Goal: Task Accomplishment & Management: Complete application form

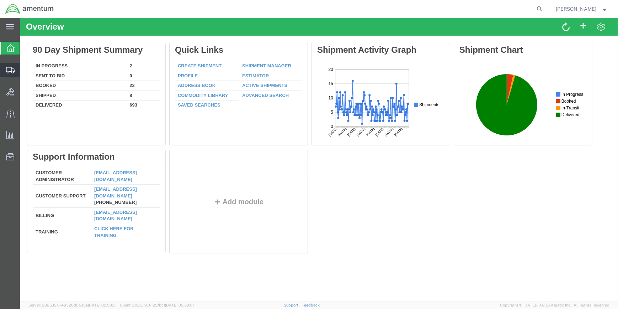
click at [0, 0] on span "Create Shipment" at bounding box center [0, 0] width 0 height 0
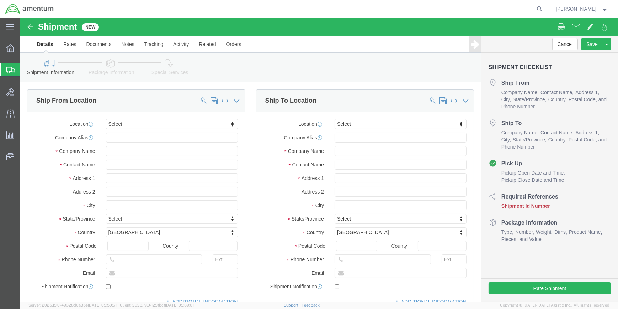
select select
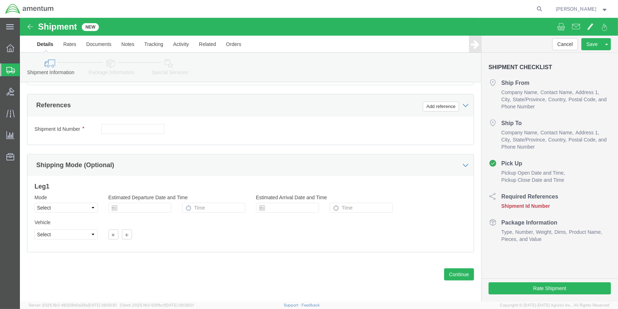
scroll to position [327, 0]
click icon
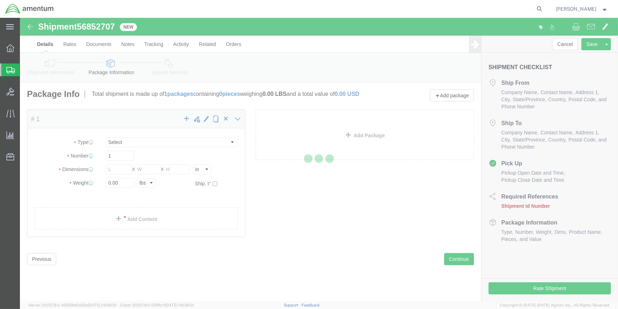
select select "CBOX"
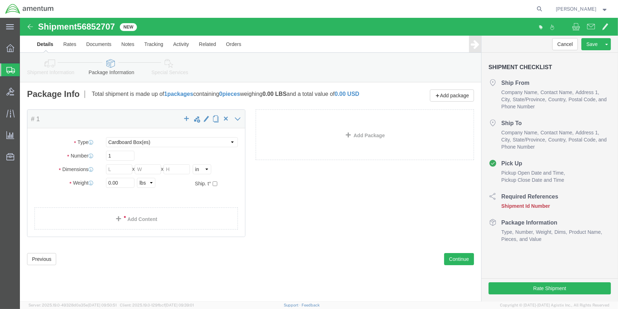
click icon
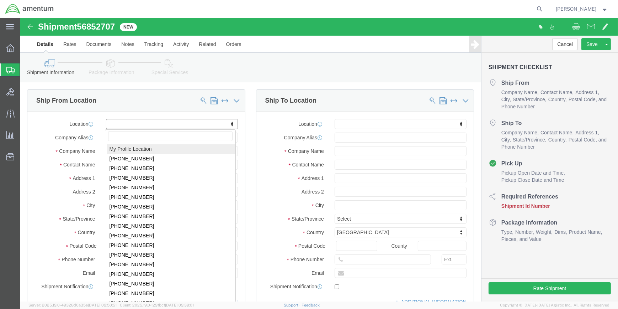
drag, startPoint x: 148, startPoint y: 106, endPoint x: 163, endPoint y: 100, distance: 15.9
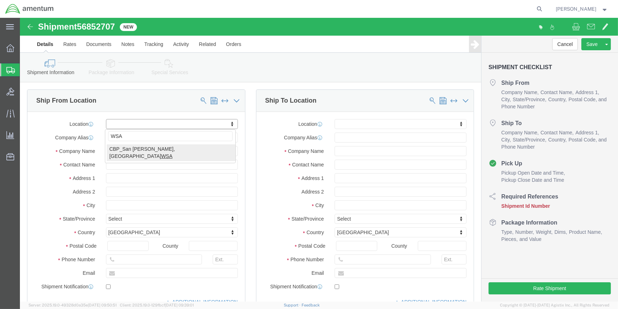
type input "WSA"
select select "49914"
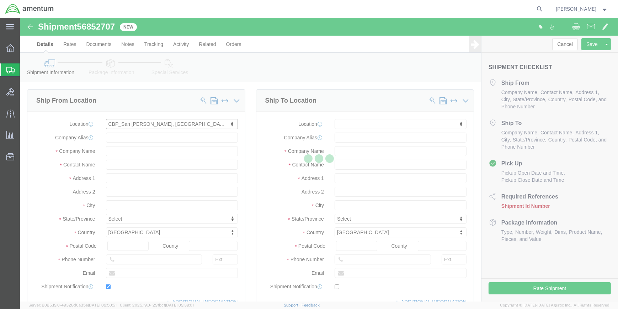
type input "[STREET_ADDRESS]"
type input "76904"
type input "[PHONE_NUMBER]"
type input "[PERSON_NAME][EMAIL_ADDRESS][PERSON_NAME][DOMAIN_NAME]"
checkbox input "true"
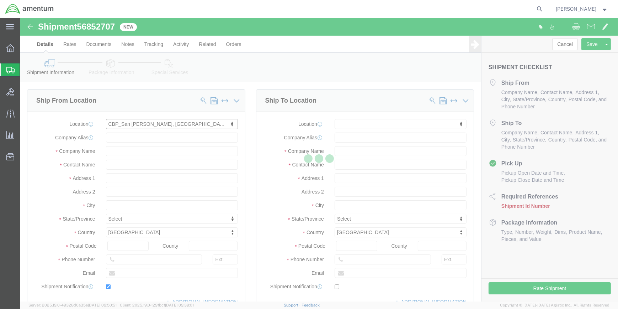
type input "Amentum Services, Inc"
type input "[PERSON_NAME]"
type input "San [PERSON_NAME]"
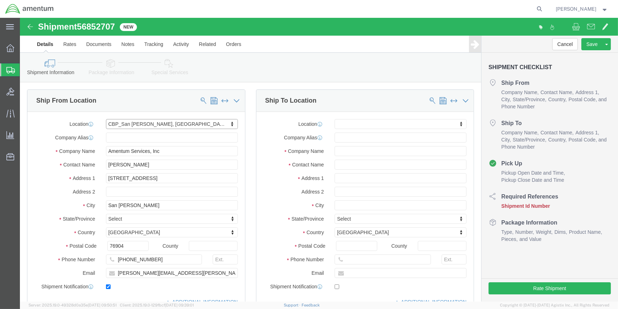
select select "[GEOGRAPHIC_DATA]"
drag, startPoint x: 126, startPoint y: 150, endPoint x: 80, endPoint y: 141, distance: 47.2
click div "Location [GEOGRAPHIC_DATA][PERSON_NAME], [GEOGRAPHIC_DATA] My Profile Location …"
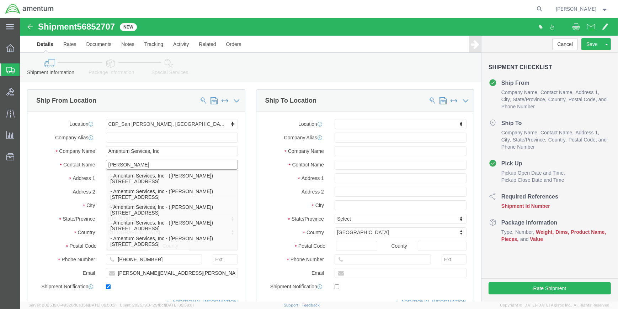
type input "[PERSON_NAME]"
click input "[PHONE_NUMBER]"
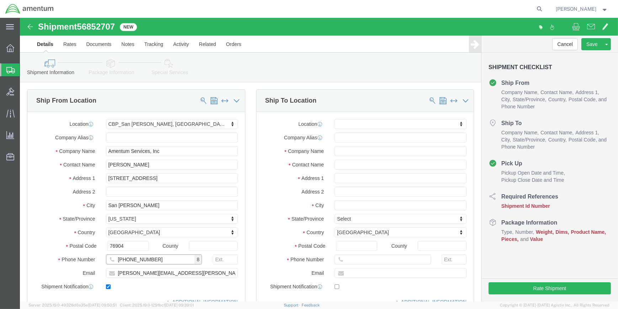
type input "[PHONE_NUMBER]"
drag, startPoint x: 130, startPoint y: 254, endPoint x: 98, endPoint y: 257, distance: 31.7
click input "[PERSON_NAME][EMAIL_ADDRESS][PERSON_NAME][DOMAIN_NAME]"
type input "[PERSON_NAME][EMAIL_ADDRESS][PERSON_NAME][DOMAIN_NAME]"
click label "Email"
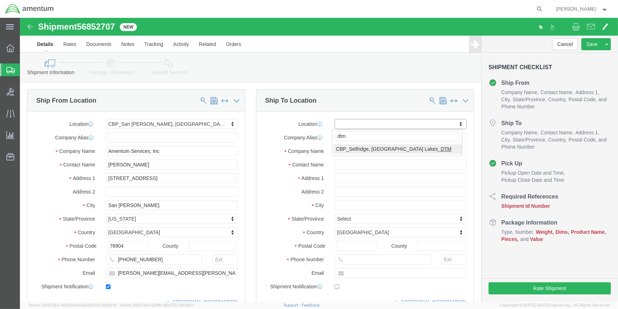
type input "dtm"
select select "49921"
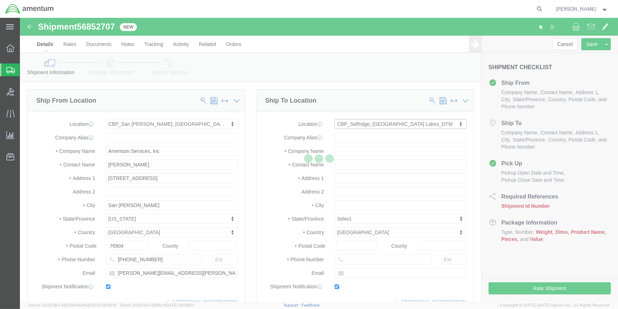
type input "[STREET_ADDRESS]"
type input "Building 1422"
type input "48045"
type input "[PHONE_NUMBER]"
type input "[PERSON_NAME][EMAIL_ADDRESS][PERSON_NAME][DOMAIN_NAME]"
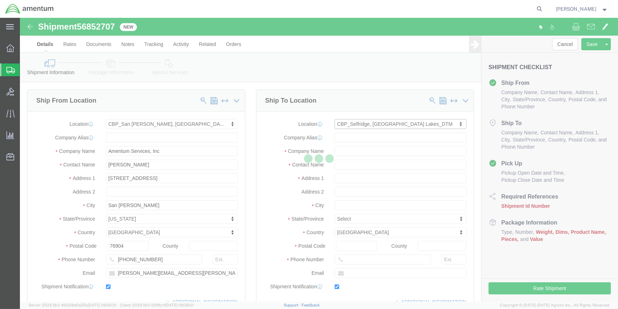
checkbox input "true"
type input "Amentum Services, Inc"
type input "[PERSON_NAME]"
type input "Selfridge"
select select "MI"
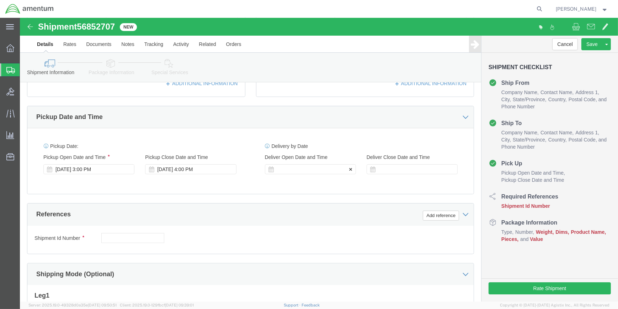
scroll to position [226, 0]
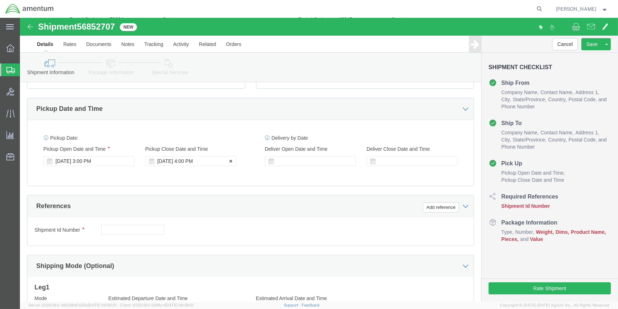
drag, startPoint x: 137, startPoint y: 142, endPoint x: 159, endPoint y: 141, distance: 21.7
click div "[DATE] 4:00 PM"
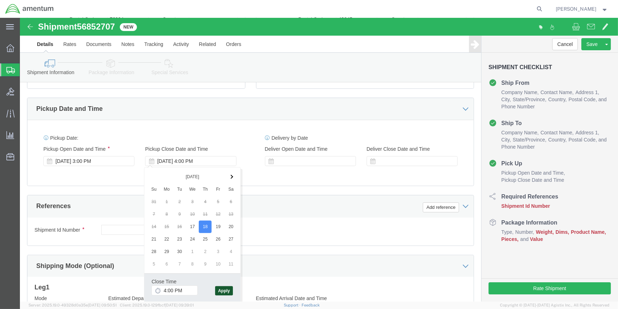
click button "Apply"
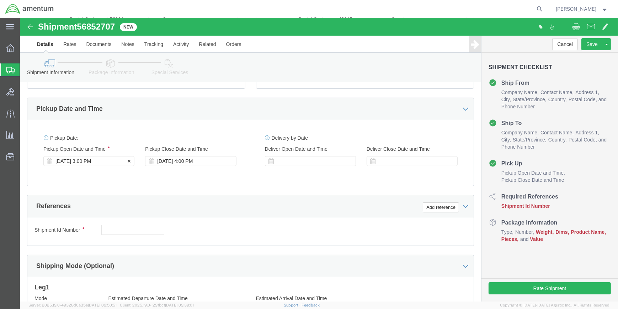
click div "[DATE] 3:00 PM"
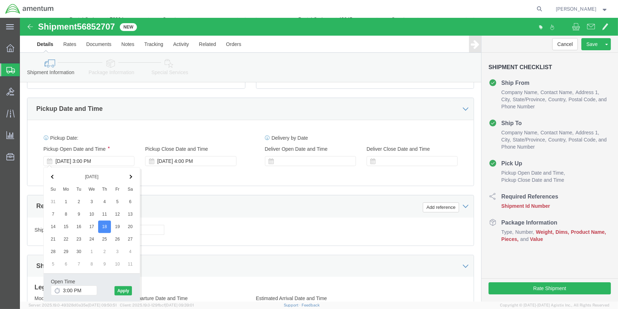
click div "References Add reference"
